Goal: Task Accomplishment & Management: Use online tool/utility

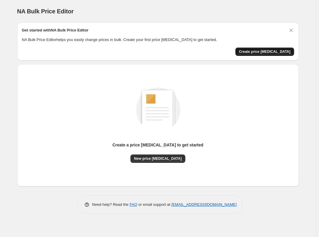
click at [268, 54] on button "Create price [MEDICAL_DATA]" at bounding box center [265, 51] width 59 height 8
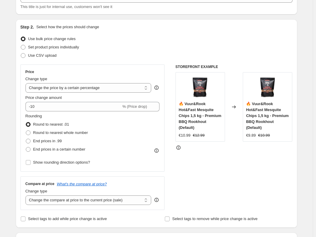
scroll to position [59, 0]
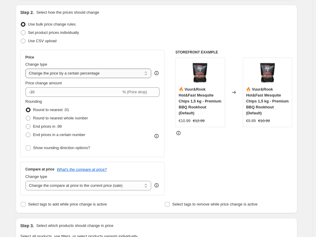
click at [99, 74] on select "Change the price to a certain amount Change the price by a certain amount Chang…" at bounding box center [89, 73] width 126 height 9
select select "to"
click at [27, 69] on select "Change the price to a certain amount Change the price by a certain amount Chang…" at bounding box center [89, 73] width 126 height 9
type input "80.00"
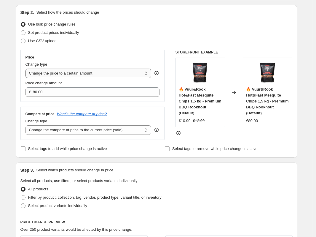
click at [102, 78] on select "Change the price to a certain amount Change the price by a certain amount Chang…" at bounding box center [89, 73] width 126 height 9
select select "percentage"
click at [27, 69] on select "Change the price to a certain amount Change the price by a certain amount Chang…" at bounding box center [89, 73] width 126 height 9
type input "-15"
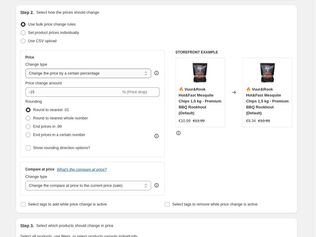
click at [78, 74] on select "Change the price to a certain amount Change the price by a certain amount Chang…" at bounding box center [89, 73] width 126 height 9
select select "margin"
type input "50"
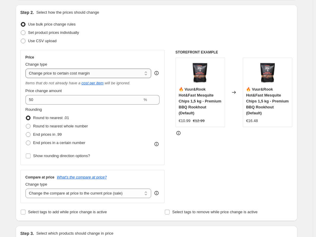
click at [47, 71] on select "Change the price to a certain amount Change the price by a certain amount Chang…" at bounding box center [89, 73] width 126 height 9
select select "no_change"
click at [27, 69] on select "Change the price to a certain amount Change the price by a certain amount Chang…" at bounding box center [89, 73] width 126 height 9
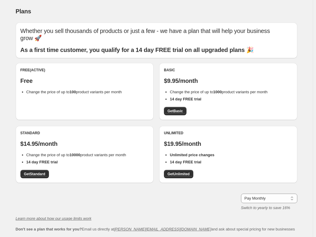
click at [66, 84] on p "Free" at bounding box center [84, 80] width 129 height 7
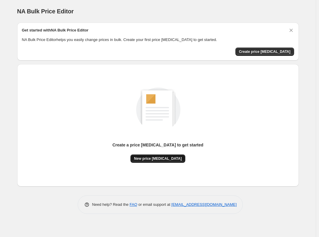
click at [163, 160] on span "New price [MEDICAL_DATA]" at bounding box center [158, 158] width 48 height 5
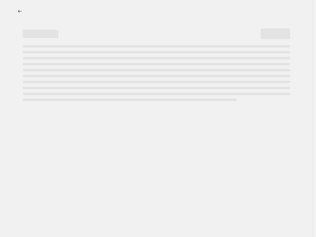
select select "percentage"
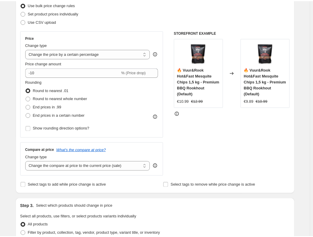
scroll to position [89, 0]
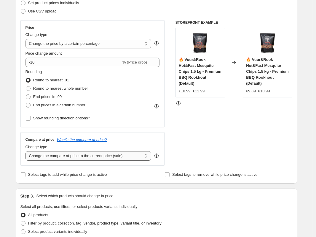
click at [109, 159] on select "Change the compare at price to the current price (sale) Change the compare at p…" at bounding box center [89, 155] width 126 height 9
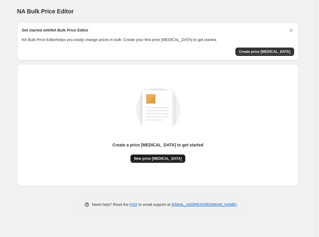
click at [168, 159] on span "New price [MEDICAL_DATA]" at bounding box center [158, 158] width 48 height 5
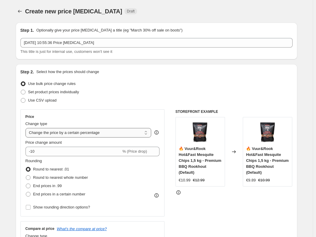
click at [76, 133] on select "Change the price to a certain amount Change the price by a certain amount Chang…" at bounding box center [89, 132] width 126 height 9
select select "to"
click at [27, 128] on select "Change the price to a certain amount Change the price by a certain amount Chang…" at bounding box center [89, 132] width 126 height 9
type input "80.00"
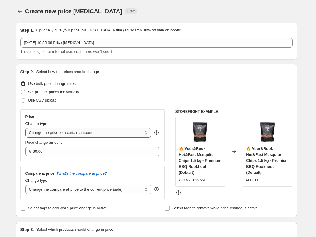
click at [81, 132] on select "Change the price to a certain amount Change the price by a certain amount Chang…" at bounding box center [89, 132] width 126 height 9
select select "by"
click at [27, 128] on select "Change the price to a certain amount Change the price by a certain amount Chang…" at bounding box center [89, 132] width 126 height 9
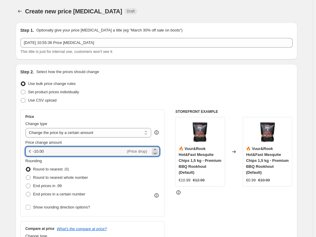
click at [156, 151] on icon at bounding box center [155, 153] width 6 height 6
click at [156, 149] on icon at bounding box center [155, 149] width 3 height 1
type input "-10.00"
click at [77, 133] on select "Change the price to a certain amount Change the price by a certain amount Chang…" at bounding box center [89, 132] width 126 height 9
click at [27, 128] on select "Change the price to a certain amount Change the price by a certain amount Chang…" at bounding box center [89, 132] width 126 height 9
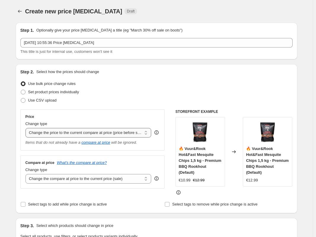
click at [88, 134] on select "Change the price to a certain amount Change the price by a certain amount Chang…" at bounding box center [89, 132] width 126 height 9
select select "pcap"
click at [27, 128] on select "Change the price to a certain amount Change the price by a certain amount Chang…" at bounding box center [89, 132] width 126 height 9
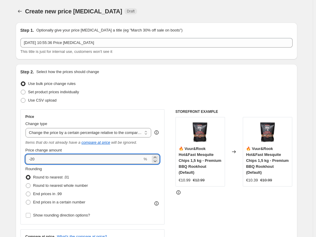
click at [34, 158] on input "-20" at bounding box center [84, 158] width 117 height 9
type input "-10"
click at [219, 207] on div "STOREFRONT EXAMPLE 🔥 Vuur&Rook Hot&Fast Mesquite Chips 1,5 kg - Premium BBQ Roo…" at bounding box center [234, 185] width 117 height 153
click at [117, 158] on input "-10" at bounding box center [84, 158] width 117 height 9
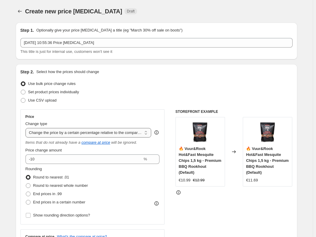
click at [69, 133] on select "Change the price to a certain amount Change the price by a certain amount Chang…" at bounding box center [89, 132] width 126 height 9
select select "pc"
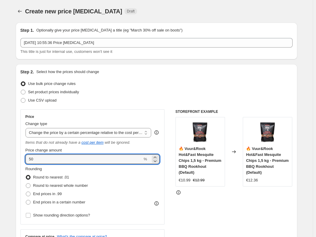
drag, startPoint x: 39, startPoint y: 160, endPoint x: 26, endPoint y: 161, distance: 12.2
click at [26, 161] on div "Price Change type Change the price to a certain amount Change the price by a ce…" at bounding box center [92, 166] width 145 height 115
type input "10"
click at [221, 212] on div "STOREFRONT EXAMPLE 🔥 Vuur&Rook Hot&Fast Mesquite Chips 1,5 kg - Premium BBQ Roo…" at bounding box center [234, 185] width 117 height 153
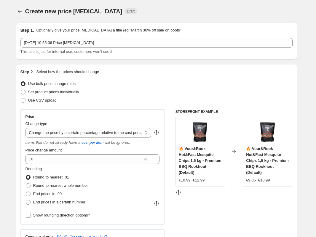
click at [236, 152] on icon at bounding box center [234, 151] width 4 height 3
click at [31, 218] on label "Show rounding direction options?" at bounding box center [58, 215] width 65 height 8
click at [31, 218] on input "Show rounding direction options?" at bounding box center [28, 215] width 5 height 5
checkbox input "true"
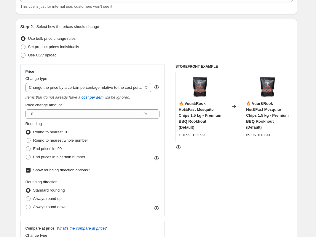
scroll to position [30, 0]
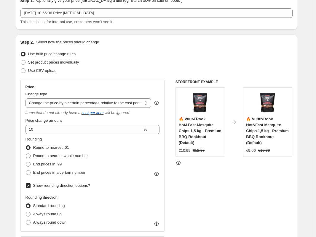
click at [31, 155] on span at bounding box center [28, 155] width 5 height 5
click at [26, 154] on input "Round to nearest whole number" at bounding box center [26, 153] width 0 height 0
radio input "true"
click at [30, 147] on span at bounding box center [28, 147] width 5 height 5
click at [26, 145] on input "Round to nearest .01" at bounding box center [26, 145] width 0 height 0
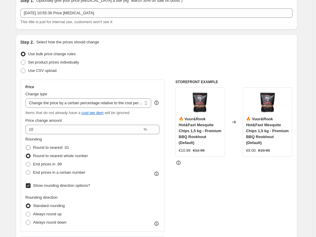
radio input "true"
click at [24, 63] on span at bounding box center [23, 62] width 5 height 5
click at [21, 60] on input "Set product prices individually" at bounding box center [21, 60] width 0 height 0
radio input "true"
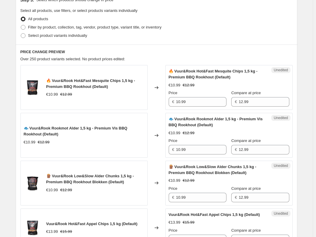
scroll to position [119, 0]
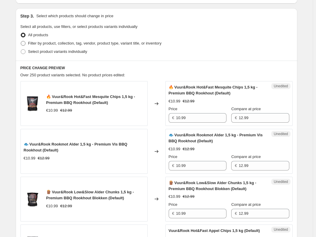
click at [25, 43] on span at bounding box center [23, 43] width 5 height 5
click at [21, 41] on input "Filter by product, collection, tag, vendor, product type, variant title, or inv…" at bounding box center [21, 41] width 0 height 0
radio input "true"
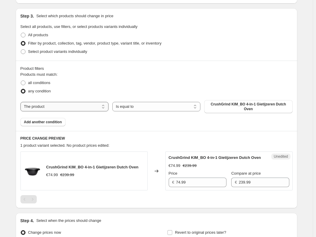
click at [77, 104] on select "The product The product's collection The product's tag The product's vendor The…" at bounding box center [64, 106] width 88 height 9
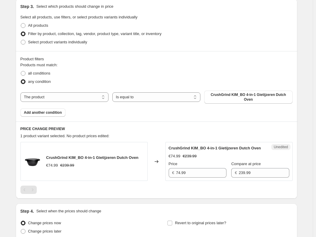
scroll to position [6, 0]
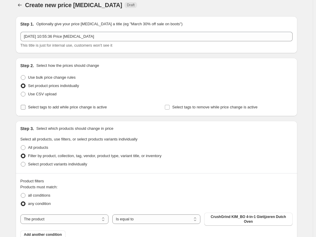
click at [23, 108] on input "Select tags to add while price change is active" at bounding box center [23, 107] width 5 height 5
checkbox input "true"
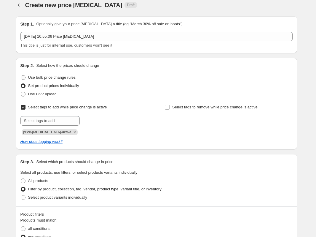
click at [26, 80] on span at bounding box center [23, 77] width 5 height 5
click at [21, 75] on input "Use bulk price change rules" at bounding box center [21, 75] width 0 height 0
radio input "true"
select select "pc"
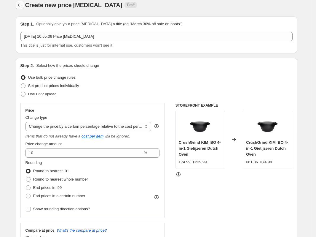
click at [23, 4] on icon "Price change jobs" at bounding box center [20, 5] width 6 height 6
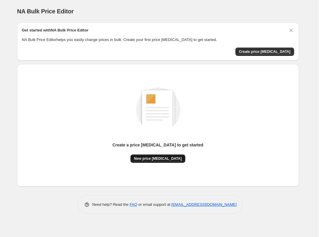
click at [153, 156] on span "New price [MEDICAL_DATA]" at bounding box center [158, 158] width 48 height 5
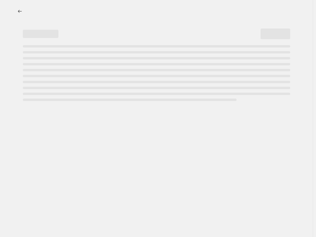
select select "percentage"
